Goal: Task Accomplishment & Management: Use online tool/utility

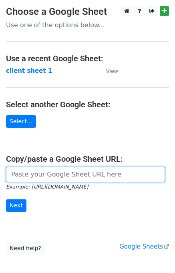
click at [90, 171] on input "url" at bounding box center [85, 174] width 159 height 15
click at [99, 178] on input "url" at bounding box center [85, 174] width 159 height 15
paste input "https://docs.google.com/spreadsheets/d/1hxpw01f3GOl6qpD2chQ-vWB-HWUq_AmuQyj_N7b…"
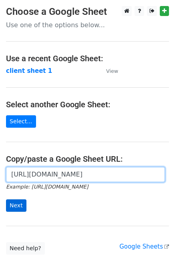
type input "https://docs.google.com/spreadsheets/d/1hxpw01f3GOl6qpD2chQ-vWB-HWUq_AmuQyj_N7b…"
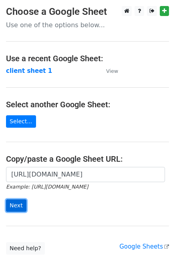
scroll to position [0, 0]
click at [18, 205] on input "Next" at bounding box center [16, 205] width 20 height 12
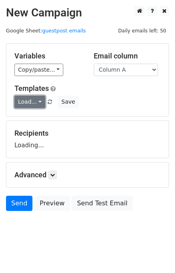
click at [34, 100] on link "Load..." at bounding box center [29, 102] width 31 height 12
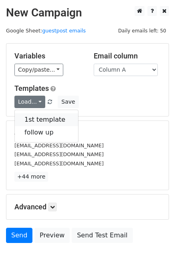
click at [45, 119] on link "1st template" at bounding box center [46, 119] width 63 height 13
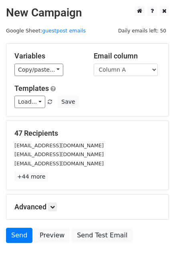
scroll to position [37, 0]
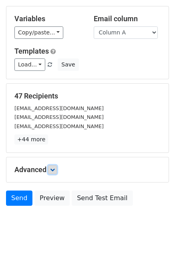
click at [57, 168] on link at bounding box center [52, 169] width 9 height 9
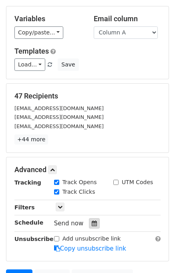
click at [92, 221] on icon at bounding box center [94, 223] width 5 height 6
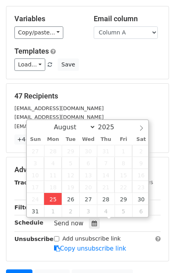
type input "2025-08-25 15:10"
type input "03"
type input "10"
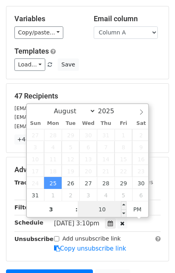
type input "03"
click at [102, 208] on input "10" at bounding box center [102, 209] width 49 height 16
type input "30"
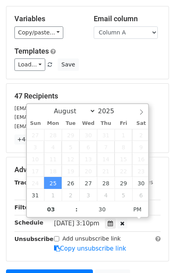
type input "2025-08-25 15:30"
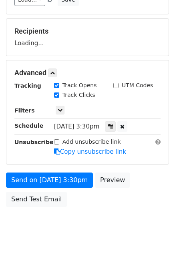
scroll to position [134, 0]
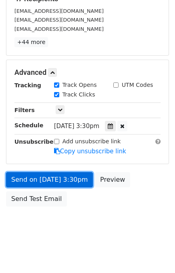
click at [71, 183] on link "Send on Aug 25 at 3:30pm" at bounding box center [49, 179] width 87 height 15
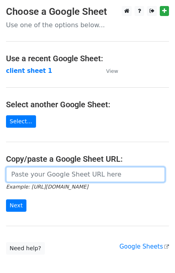
click at [73, 177] on input "url" at bounding box center [85, 174] width 159 height 15
type input "https://docs.google.com/spreadsheets/d/1hxpw01f3GOl6qpD2chQ-vWB-HWUq_AmuQyj_N7b…"
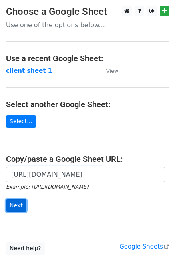
click at [7, 205] on input "Next" at bounding box center [16, 205] width 20 height 12
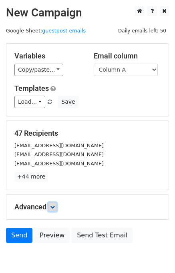
click at [53, 205] on icon at bounding box center [52, 206] width 5 height 5
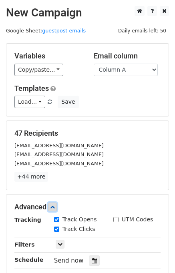
scroll to position [115, 0]
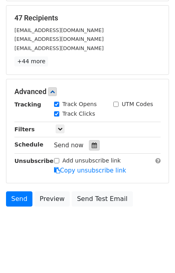
click at [92, 143] on icon at bounding box center [94, 145] width 5 height 6
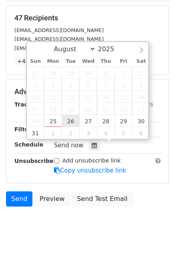
type input "2025-08-26 12:00"
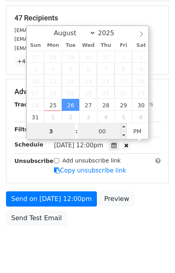
type input "3"
type input "2025-08-26 15:00"
type input "03"
click at [100, 132] on input "00" at bounding box center [102, 131] width 49 height 16
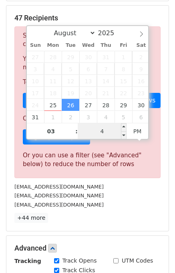
type input "40"
type input "2025-08-26 15:40"
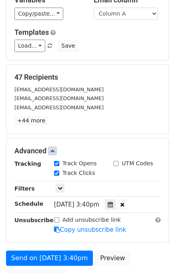
scroll to position [56, 0]
click at [149, 12] on select "Column A Column B Column C" at bounding box center [126, 14] width 64 height 12
select select "Column B"
click at [94, 8] on select "Column A Column B Column C" at bounding box center [126, 14] width 64 height 12
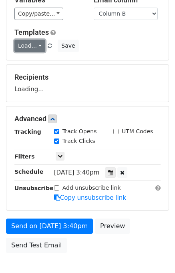
click at [36, 47] on link "Load..." at bounding box center [29, 46] width 31 height 12
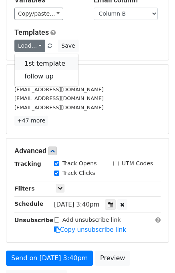
click at [43, 64] on link "1st template" at bounding box center [46, 63] width 63 height 13
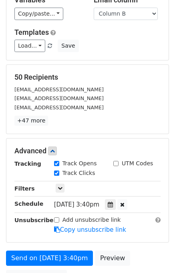
scroll to position [134, 0]
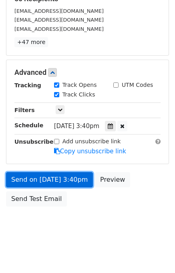
click at [77, 181] on link "Send on Aug 26 at 3:40pm" at bounding box center [49, 179] width 87 height 15
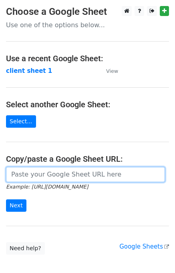
click at [63, 171] on input "url" at bounding box center [85, 174] width 159 height 15
type input "[URL][DOMAIN_NAME]"
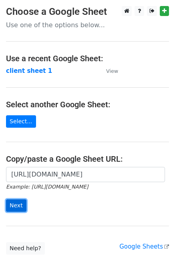
click at [16, 208] on input "Next" at bounding box center [16, 205] width 20 height 12
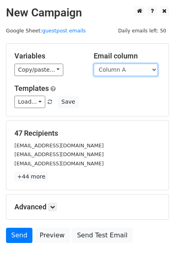
click at [146, 73] on select "Column A Column B Column C" at bounding box center [126, 70] width 64 height 12
select select "Column C"
click at [94, 64] on select "Column A Column B Column C" at bounding box center [126, 70] width 64 height 12
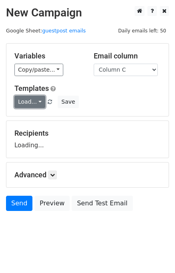
click at [24, 101] on link "Load..." at bounding box center [29, 102] width 31 height 12
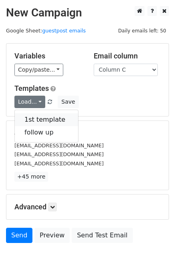
click at [32, 116] on link "1st template" at bounding box center [46, 119] width 63 height 13
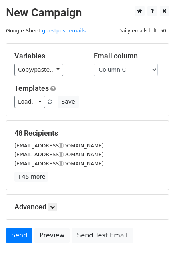
scroll to position [37, 0]
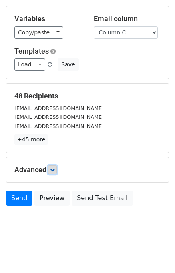
click at [57, 168] on link at bounding box center [52, 169] width 9 height 9
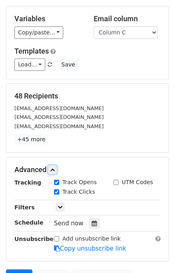
scroll to position [115, 0]
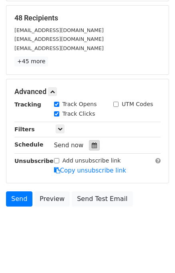
click at [92, 146] on icon at bounding box center [94, 145] width 5 height 6
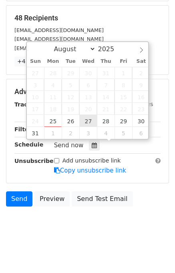
type input "2025-08-27 12:00"
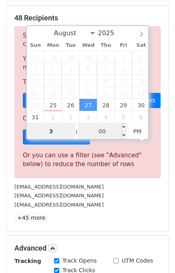
type input "3"
type input "2025-08-27 15:00"
type input "03"
click at [102, 131] on input "00" at bounding box center [102, 131] width 49 height 16
type input "50"
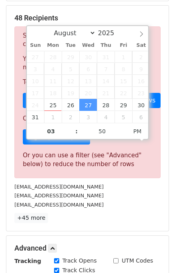
type input "2025-08-27 15:50"
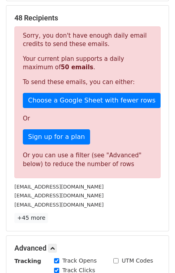
click at [173, 231] on main "New Campaign Daily emails left: 50 Google Sheet: guestpost emails Variables Cop…" at bounding box center [87, 138] width 175 height 495
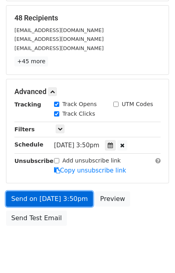
click at [80, 196] on link "Send on Aug 27 at 3:50pm" at bounding box center [49, 198] width 87 height 15
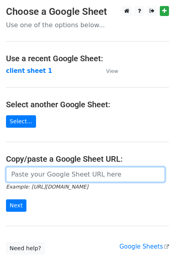
click at [76, 170] on input "url" at bounding box center [85, 174] width 159 height 15
type input "[URL][DOMAIN_NAME]"
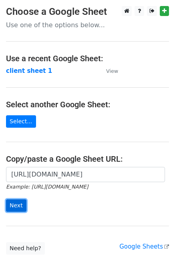
click at [14, 208] on input "Next" at bounding box center [16, 205] width 20 height 12
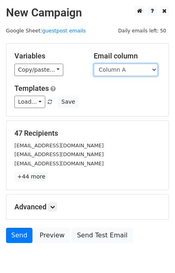
click at [155, 71] on select "Column A Column B Column C" at bounding box center [126, 70] width 64 height 12
click at [94, 64] on select "Column A Column B Column C" at bounding box center [126, 70] width 64 height 12
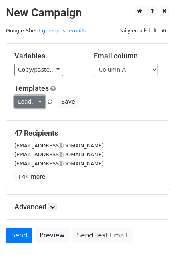
click at [36, 105] on link "Load..." at bounding box center [29, 102] width 31 height 12
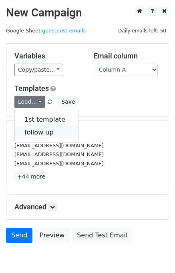
click at [55, 131] on link "follow up" at bounding box center [46, 132] width 63 height 13
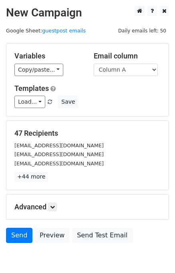
scroll to position [37, 0]
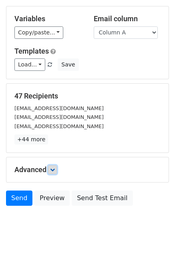
click at [53, 172] on link at bounding box center [52, 169] width 9 height 9
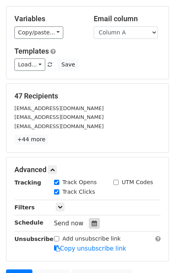
click at [93, 227] on div at bounding box center [94, 223] width 11 height 10
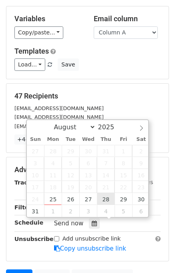
type input "2025-08-28 12:00"
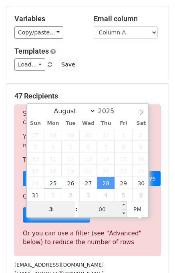
type input "3"
type input "2025-08-28 15:00"
type input "03"
click at [98, 206] on input "00" at bounding box center [102, 209] width 49 height 16
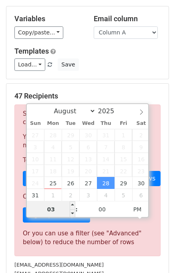
click at [58, 208] on input "03" at bounding box center [51, 209] width 49 height 16
type input "4"
type input "2025-08-28 16:00"
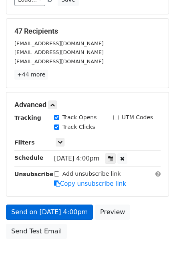
scroll to position [134, 0]
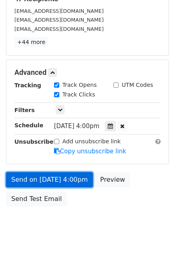
click at [80, 183] on link "Send on Aug 28 at 4:00pm" at bounding box center [49, 179] width 87 height 15
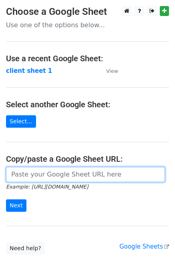
click at [28, 177] on input "url" at bounding box center [85, 174] width 159 height 15
type input "[URL][DOMAIN_NAME]"
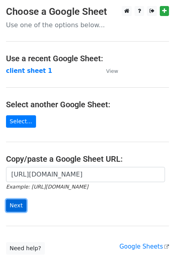
click at [18, 204] on input "Next" at bounding box center [16, 205] width 20 height 12
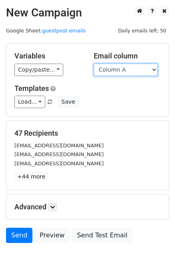
click at [130, 71] on select "Column A Column B Column C" at bounding box center [126, 70] width 64 height 12
select select "Column B"
click at [94, 64] on select "Column A Column B Column C" at bounding box center [126, 70] width 64 height 12
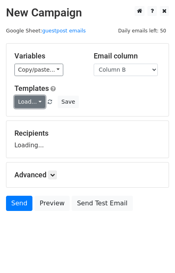
click at [37, 102] on link "Load..." at bounding box center [29, 102] width 31 height 12
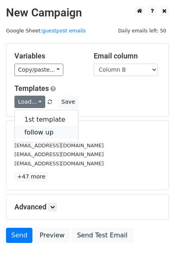
click at [46, 131] on link "follow up" at bounding box center [46, 132] width 63 height 13
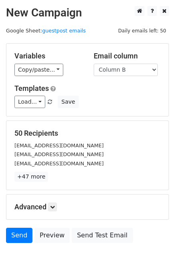
scroll to position [37, 0]
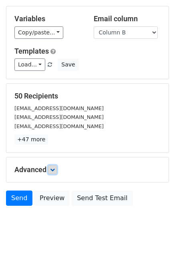
click at [54, 172] on link at bounding box center [52, 169] width 9 height 9
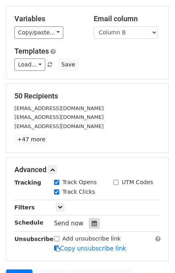
click at [93, 227] on div at bounding box center [94, 223] width 11 height 10
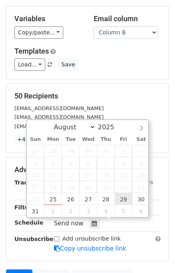
type input "[DATE] 12:00"
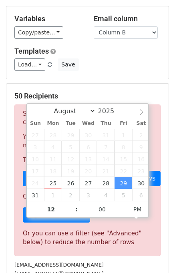
scroll to position [276, 0]
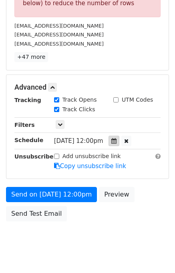
click at [116, 141] on icon at bounding box center [113, 141] width 5 height 6
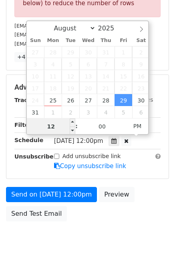
click at [50, 126] on input "12" at bounding box center [51, 126] width 49 height 16
click at [54, 126] on input "12" at bounding box center [51, 126] width 49 height 16
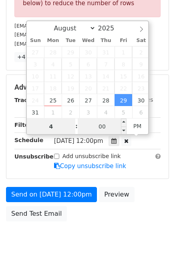
type input "4"
type input "[DATE] 16:00"
type input "04"
click at [101, 126] on input "00" at bounding box center [102, 126] width 49 height 16
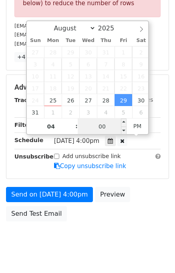
scroll to position [141, 0]
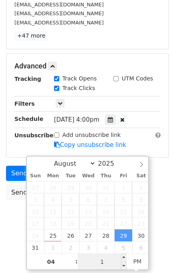
type input "10"
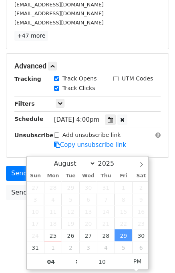
type input "2025-08-29 16:10"
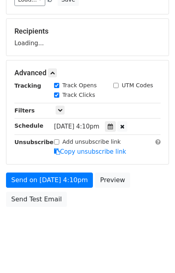
scroll to position [134, 0]
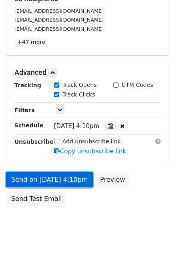
click at [75, 183] on link "Send on Aug 29 at 4:10pm" at bounding box center [49, 179] width 87 height 15
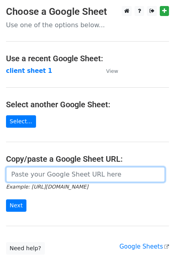
click at [46, 174] on input "url" at bounding box center [85, 174] width 159 height 15
type input "https://docs.google.com/spreadsheets/d/1hxpw01f3GOl6qpD2chQ-vWB-HWUq_AmuQyj_N7b…"
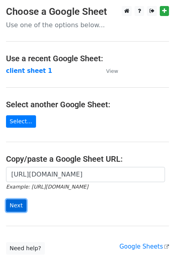
click at [14, 209] on input "Next" at bounding box center [16, 205] width 20 height 12
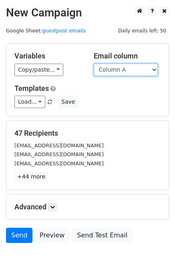
click at [137, 70] on select "Column A Column B Column C" at bounding box center [126, 70] width 64 height 12
select select "Column C"
click at [94, 64] on select "Column A Column B Column C" at bounding box center [126, 70] width 64 height 12
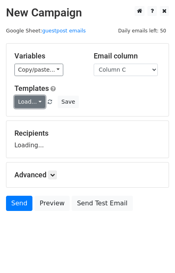
click at [37, 101] on link "Load..." at bounding box center [29, 102] width 31 height 12
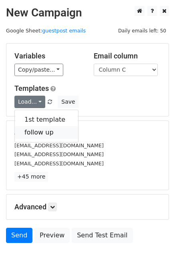
click at [48, 130] on link "follow up" at bounding box center [46, 132] width 63 height 13
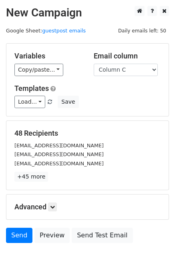
scroll to position [37, 0]
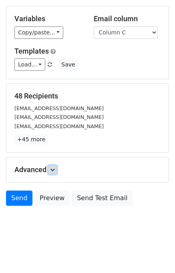
click at [57, 170] on link at bounding box center [52, 169] width 9 height 9
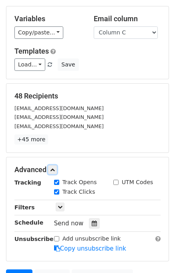
scroll to position [115, 0]
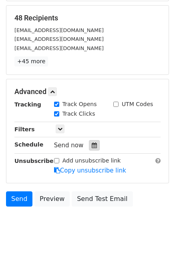
click at [92, 146] on icon at bounding box center [94, 145] width 5 height 6
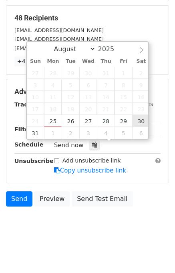
type input "[DATE] 12:00"
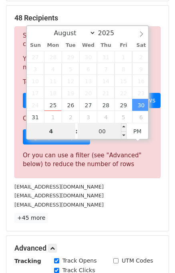
type input "4"
type input "[DATE] 16:00"
type input "04"
click at [99, 130] on input "00" at bounding box center [102, 131] width 49 height 16
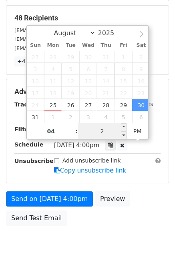
type input "20"
type input "[DATE] 16:20"
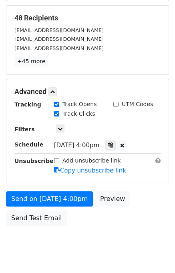
click at [126, 220] on div "Send on [DATE] 4:00pm Preview Send Test Email" at bounding box center [87, 210] width 175 height 38
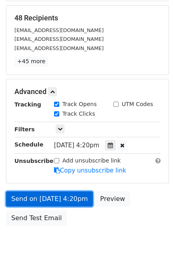
click at [78, 201] on link "Send on [DATE] 4:20pm" at bounding box center [49, 198] width 87 height 15
